Goal: Task Accomplishment & Management: Complete application form

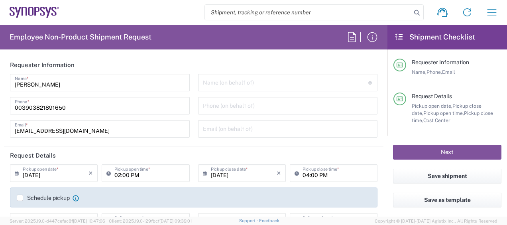
type input "Pavia IT02"
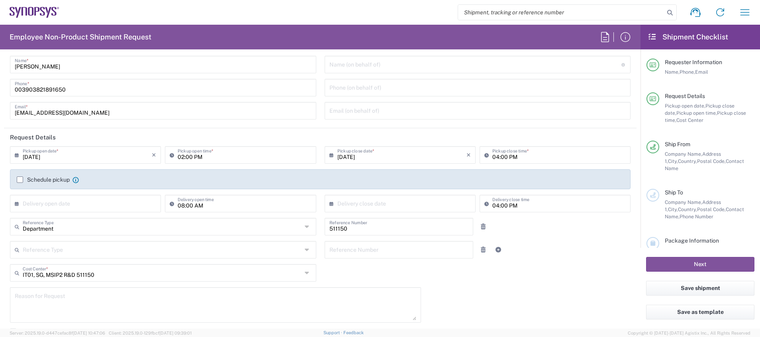
scroll to position [16, 0]
click at [181, 160] on input "02:00 PM" at bounding box center [244, 156] width 133 height 14
type input "03:00 PM"
click at [506, 170] on div "04:00 PM Pickup close time *" at bounding box center [555, 159] width 155 height 23
click at [506, 164] on div "04:00 PM Pickup close time *" at bounding box center [555, 157] width 151 height 18
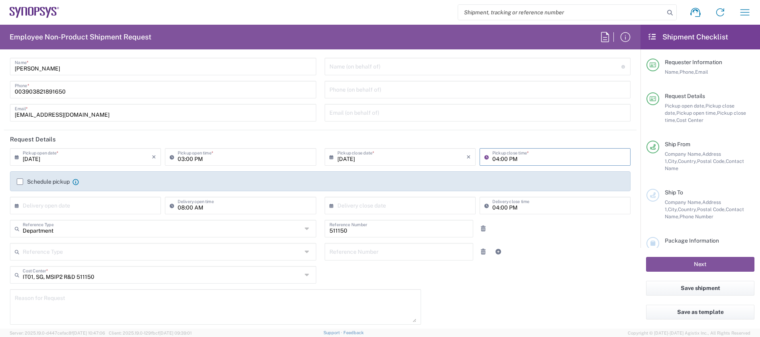
click at [493, 160] on input "04:00 PM" at bounding box center [559, 156] width 133 height 14
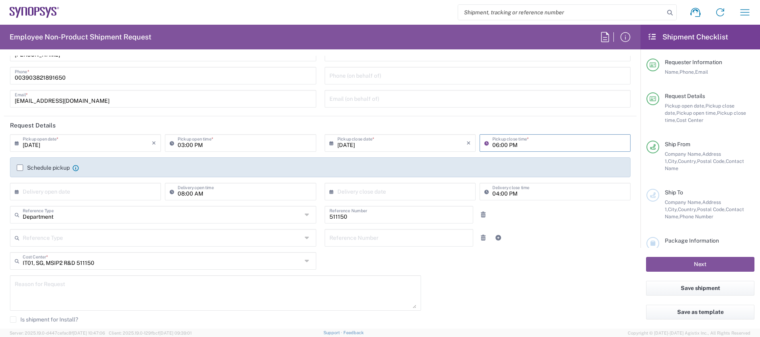
scroll to position [44, 0]
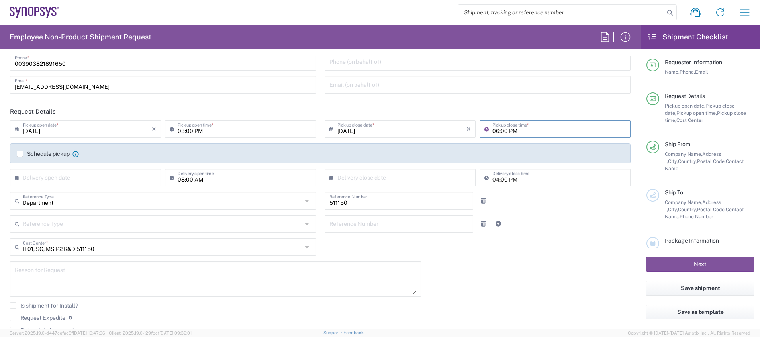
type input "06:00 PM"
click at [82, 184] on div "× Delivery open date" at bounding box center [85, 178] width 151 height 18
click at [90, 179] on input "text" at bounding box center [87, 177] width 129 height 14
click at [108, 224] on span "19" at bounding box center [109, 238] width 11 height 11
type input "09/19/2025"
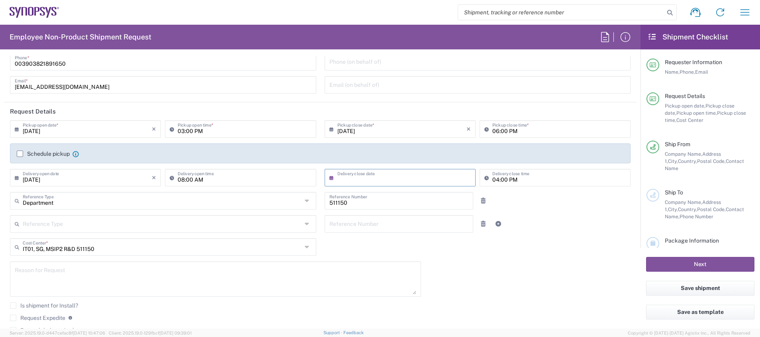
click at [354, 180] on input "text" at bounding box center [402, 177] width 129 height 14
click at [421, 224] on span "19" at bounding box center [419, 238] width 11 height 11
click at [351, 179] on input "09/19/2025" at bounding box center [402, 177] width 129 height 14
click at [346, 179] on input "09/19/2025" at bounding box center [402, 177] width 129 height 14
click at [354, 185] on div "09/19/2025 × Delivery close date" at bounding box center [400, 178] width 151 height 18
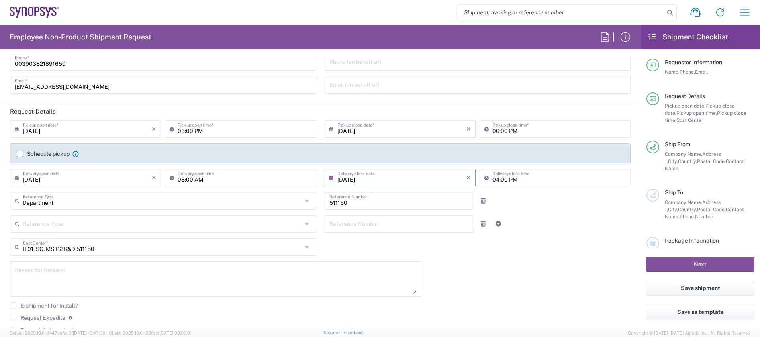
click at [356, 178] on input "09/19/2025" at bounding box center [402, 177] width 129 height 14
click at [371, 224] on span "22" at bounding box center [373, 249] width 12 height 11
type input "09/22/2025"
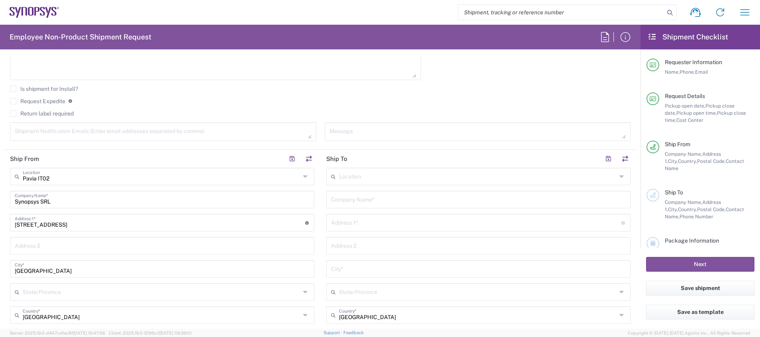
scroll to position [255, 0]
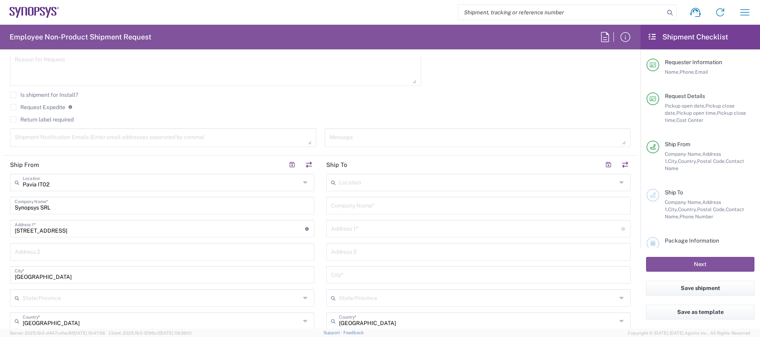
click at [506, 204] on input "text" at bounding box center [478, 205] width 295 height 14
drag, startPoint x: 409, startPoint y: 204, endPoint x: 324, endPoint y: 207, distance: 85.7
click at [326, 207] on div "Hotel Caparena Company Name *" at bounding box center [478, 206] width 304 height 18
paste input "PRIME CONFERENCE"
type input "PRIME CONFERENCE Hotel Caparena"
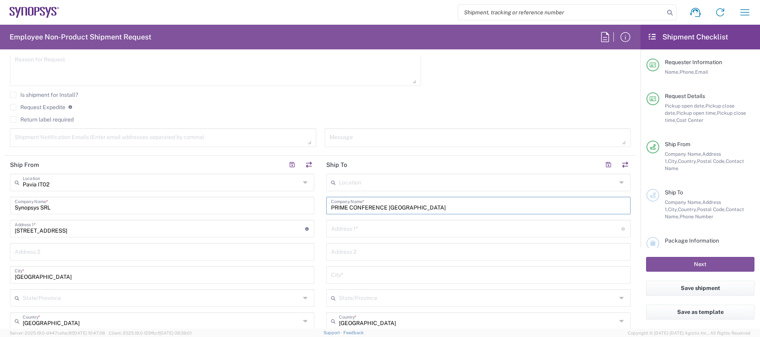
click at [367, 224] on input "text" at bounding box center [476, 228] width 290 height 14
paste input "Via Nazionale n. 189"
type input "Via Nazionale n. 189"
click at [427, 224] on input "text" at bounding box center [478, 274] width 295 height 14
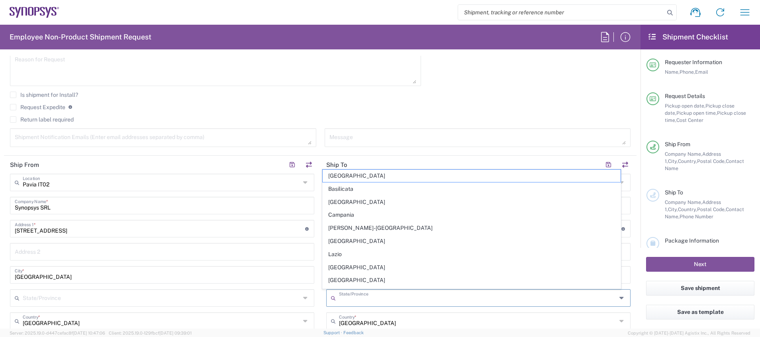
click at [460, 224] on input "text" at bounding box center [478, 297] width 278 height 14
click at [320, 224] on main "Location Aachen DE04 Agrate Brianza IT01 Aschheim DE02 Atlanta US60 Austin US26…" at bounding box center [478, 341] width 316 height 335
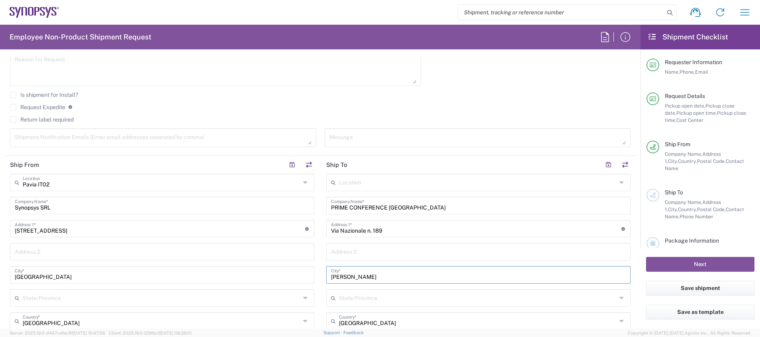
click at [331, 224] on input "taormina" at bounding box center [478, 274] width 295 height 14
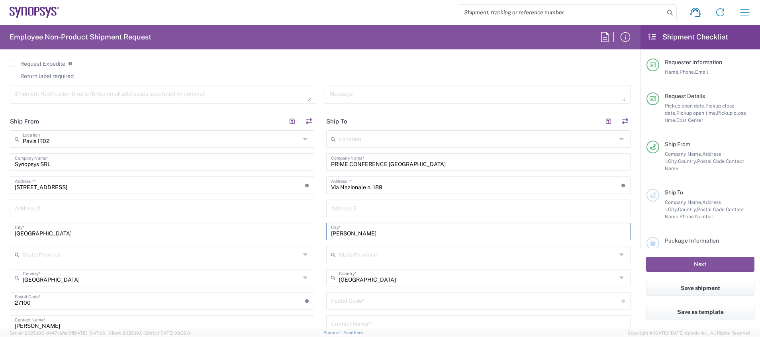
scroll to position [300, 0]
type input "Taormina"
click at [403, 224] on input "undefined" at bounding box center [476, 298] width 290 height 14
paste input "98039"
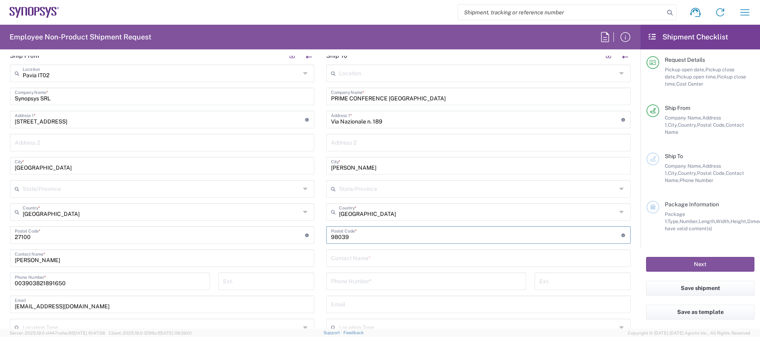
scroll to position [356, 0]
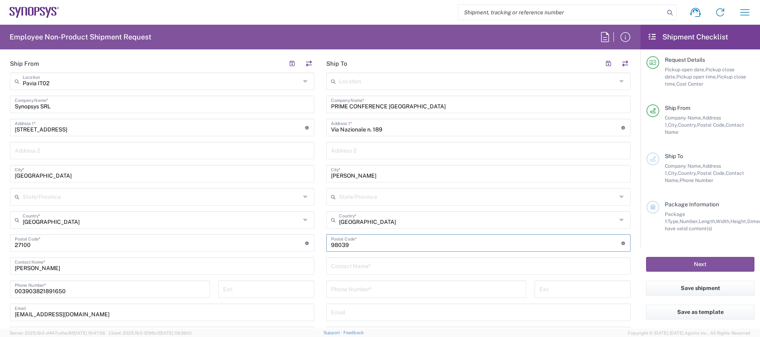
type input "98039"
click at [421, 224] on input "text" at bounding box center [478, 266] width 295 height 14
paste input "Michele Strianese"
type input "Michele Strianese"
click at [371, 224] on input "tel" at bounding box center [426, 289] width 190 height 14
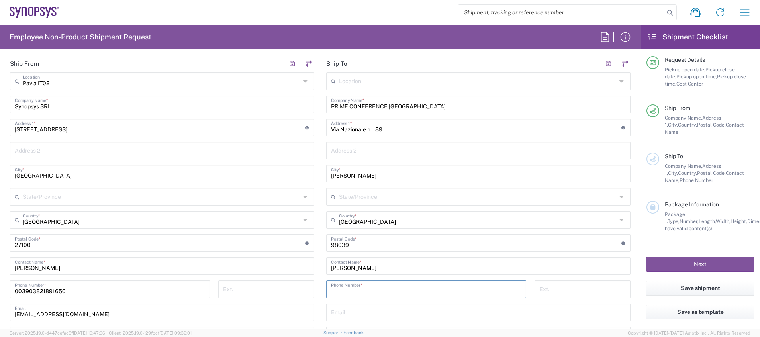
paste input ": +39 0942 652033"
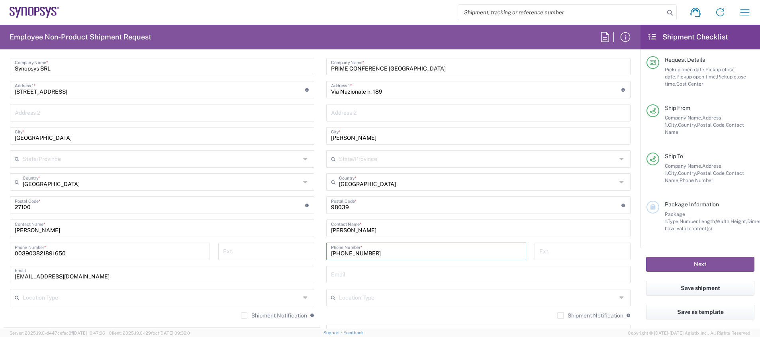
scroll to position [400, 0]
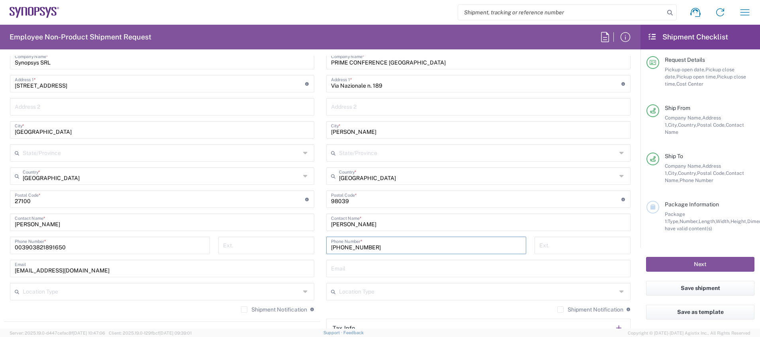
type input "+39 0942 652033"
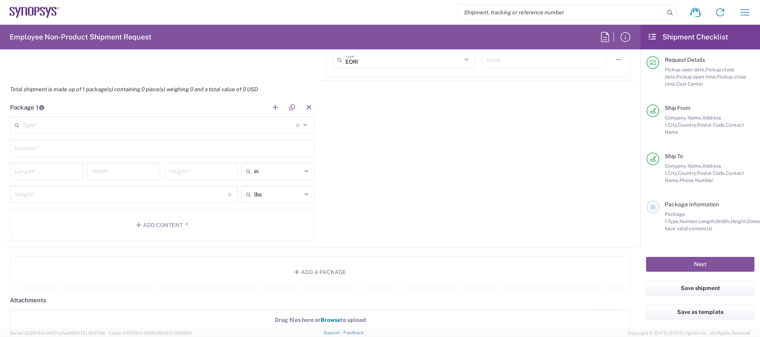
scroll to position [666, 0]
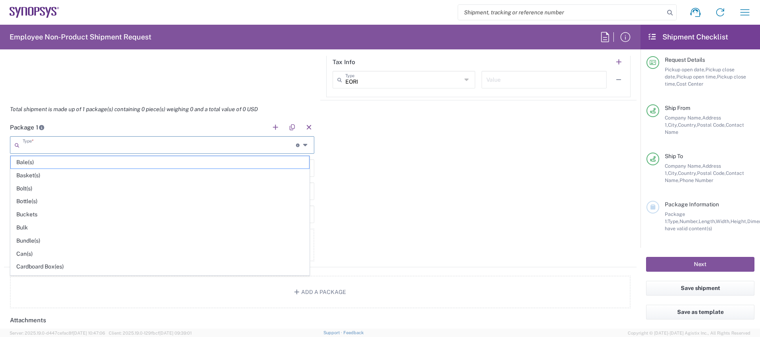
click at [167, 149] on input "text" at bounding box center [159, 144] width 273 height 14
click at [147, 224] on span "Your Packaging" at bounding box center [160, 269] width 298 height 12
type input "Your Packaging"
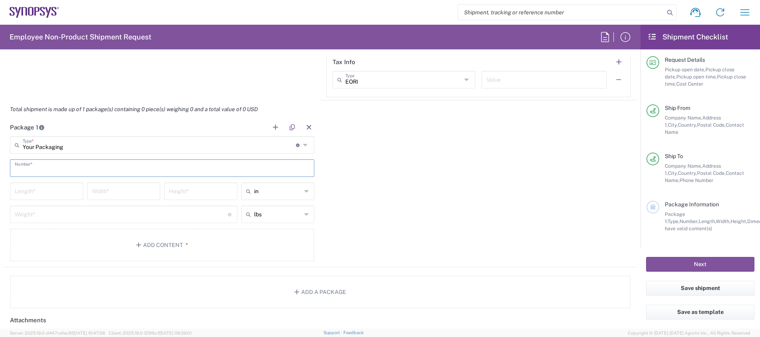
click at [116, 169] on input "text" at bounding box center [162, 168] width 295 height 14
type input "1"
click at [65, 185] on input "number" at bounding box center [47, 191] width 64 height 14
click at [304, 193] on icon at bounding box center [306, 191] width 5 height 13
click at [288, 222] on span "cm" at bounding box center [274, 222] width 71 height 12
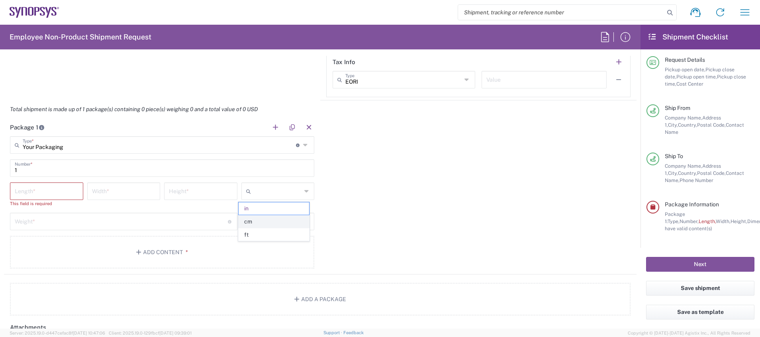
type input "cm"
click at [57, 190] on input "number" at bounding box center [47, 191] width 64 height 14
type input "15"
click at [100, 194] on input "number" at bounding box center [124, 191] width 64 height 14
type input "1"
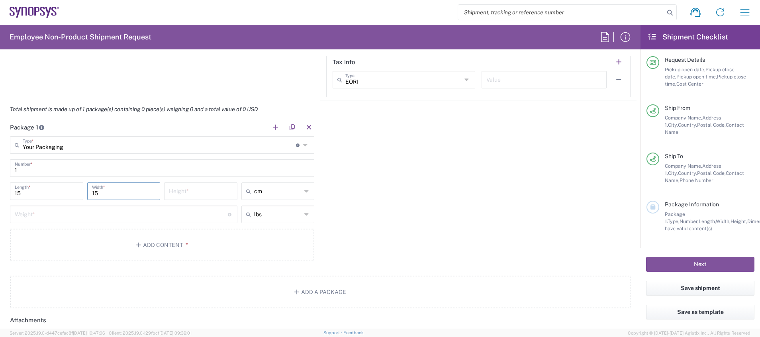
type input "15"
click at [172, 190] on input "number" at bounding box center [201, 191] width 64 height 14
type input "100"
click at [162, 213] on input "number" at bounding box center [121, 214] width 213 height 14
type input "7"
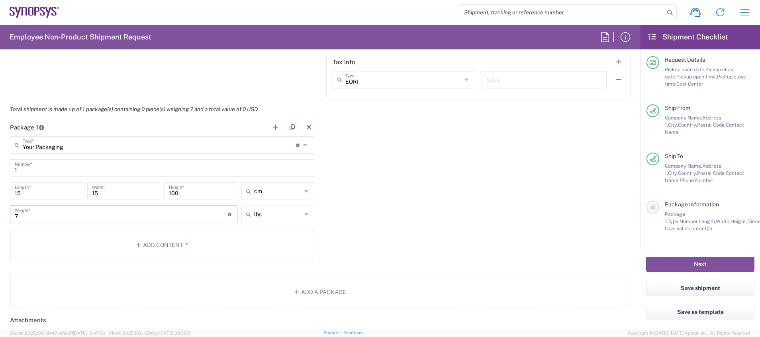
click at [304, 214] on icon at bounding box center [306, 214] width 5 height 13
click at [301, 224] on span "kgs" at bounding box center [274, 245] width 71 height 12
type input "3.18"
type input "kgs"
click at [167, 210] on input "3.18" at bounding box center [121, 214] width 213 height 14
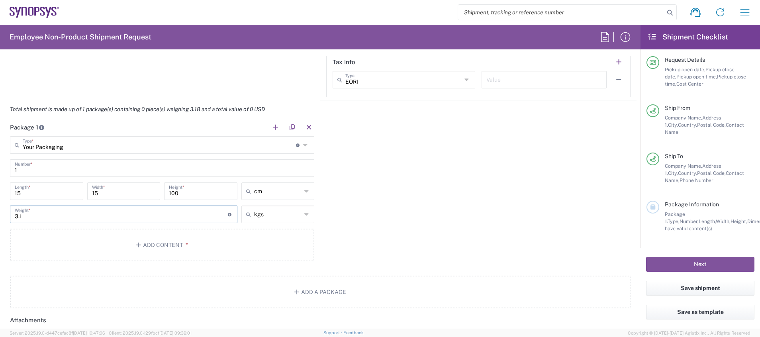
type input "3"
type input "7"
click at [506, 224] on div "Package 1 Your Packaging Type * Material used to package goods Bale(s) Basket(s…" at bounding box center [320, 192] width 633 height 149
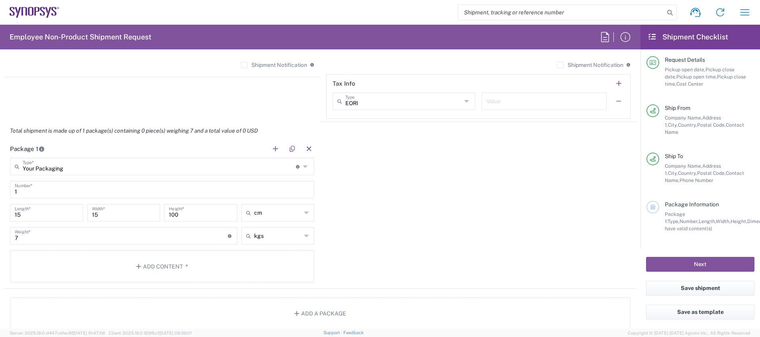
scroll to position [642, 0]
click at [161, 224] on button "Add Content *" at bounding box center [162, 268] width 304 height 33
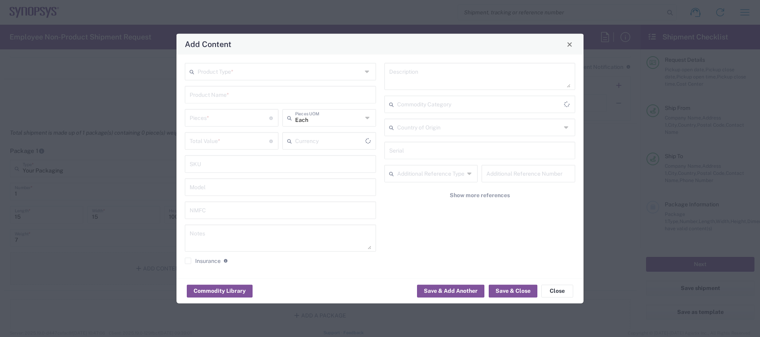
type input "US Dollar"
click at [228, 69] on input "text" at bounding box center [280, 71] width 165 height 14
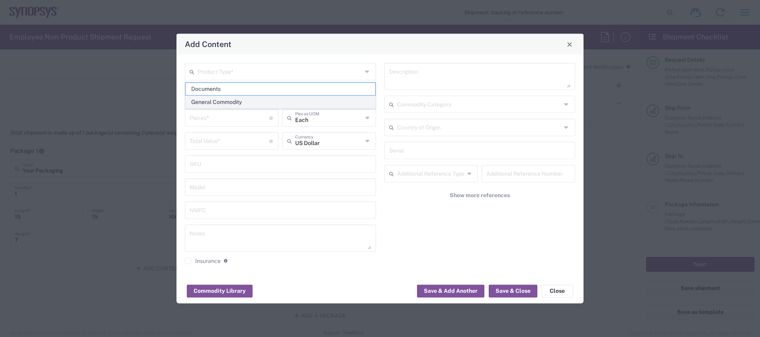
click at [238, 99] on span "General Commodity" at bounding box center [281, 102] width 190 height 12
type input "General Commodity"
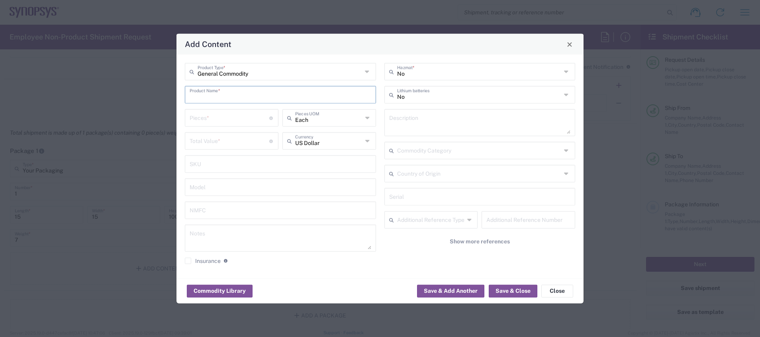
click at [238, 99] on input "text" at bounding box center [281, 94] width 182 height 14
type input "Roll-Up"
click at [217, 116] on input "number" at bounding box center [230, 117] width 80 height 14
type input "1"
click at [368, 142] on icon at bounding box center [368, 141] width 6 height 13
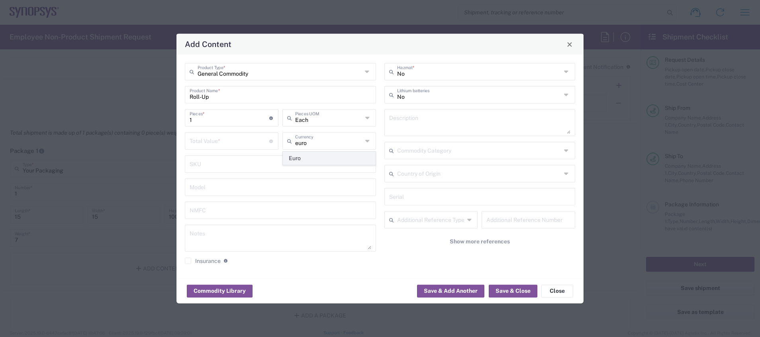
click at [306, 157] on span "Euro" at bounding box center [329, 158] width 92 height 12
type input "Euro"
click at [243, 145] on input "1" at bounding box center [230, 140] width 80 height 14
type input "150"
click at [506, 224] on button "Save & Close" at bounding box center [513, 291] width 49 height 13
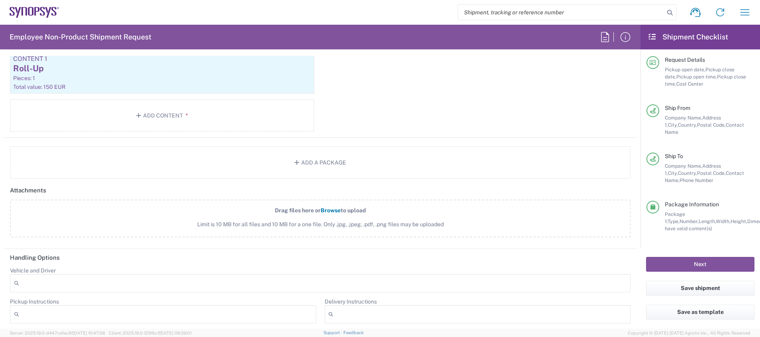
scroll to position [997, 0]
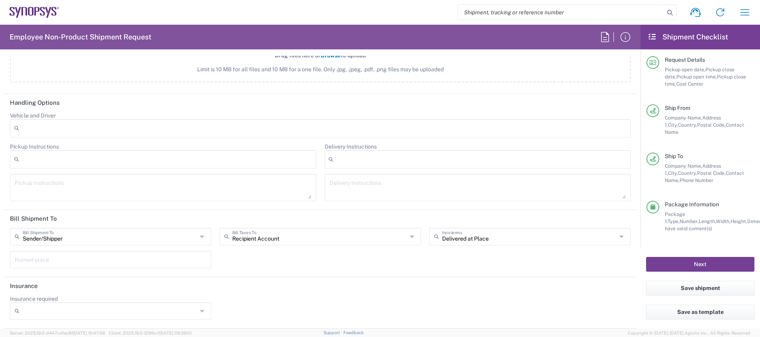
click at [506, 224] on button "Next" at bounding box center [700, 264] width 108 height 15
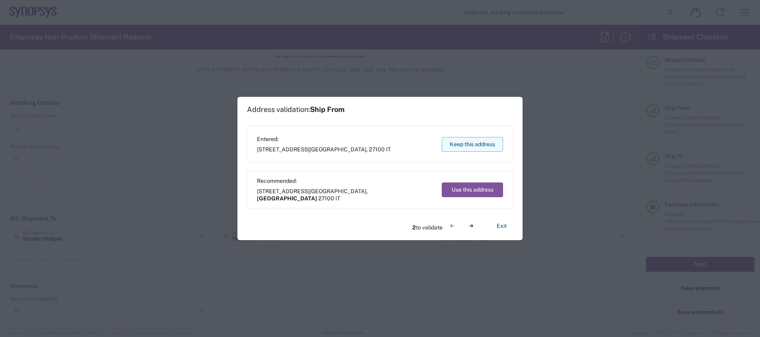
click at [475, 148] on button "Keep this address" at bounding box center [472, 144] width 61 height 15
click at [473, 141] on button "Keep this address" at bounding box center [472, 144] width 61 height 15
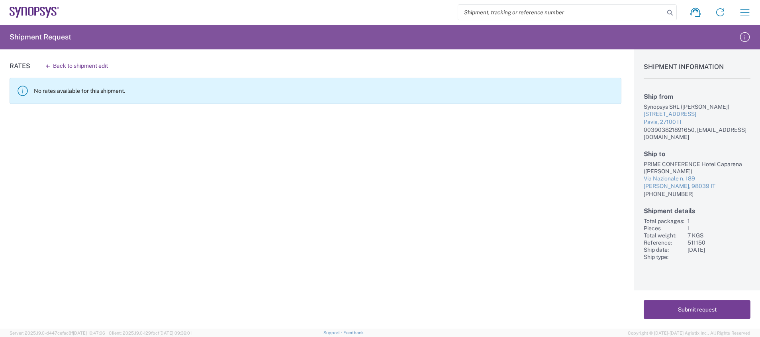
click at [506, 224] on button "Submit request" at bounding box center [697, 309] width 107 height 19
